Goal: Information Seeking & Learning: Learn about a topic

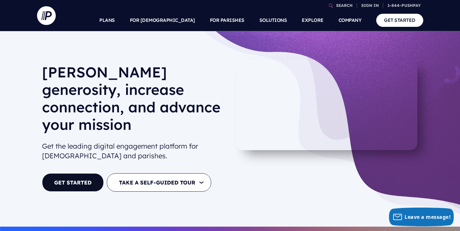
click at [206, 64] on h1 "Foster generosity, increase connection, and advance your mission" at bounding box center [133, 100] width 183 height 75
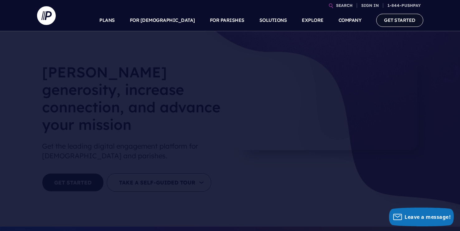
click at [404, 20] on link "GET STARTED" at bounding box center [400, 20] width 47 height 13
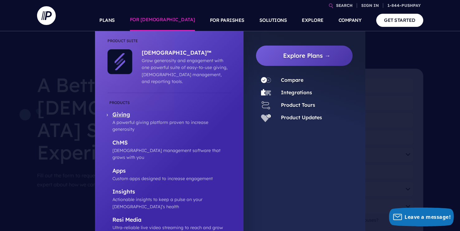
click at [128, 111] on p "Giving" at bounding box center [172, 115] width 119 height 8
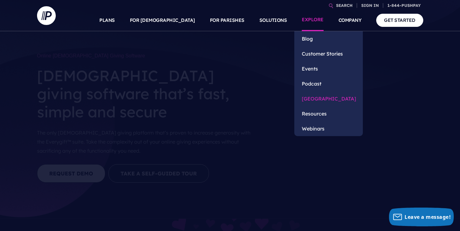
click at [322, 100] on link "[GEOGRAPHIC_DATA]" at bounding box center [329, 98] width 69 height 15
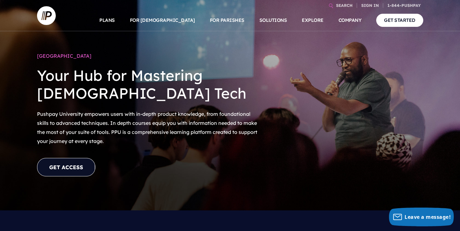
click at [72, 166] on link "GET ACCESS" at bounding box center [66, 167] width 58 height 18
